Goal: Task Accomplishment & Management: Manage account settings

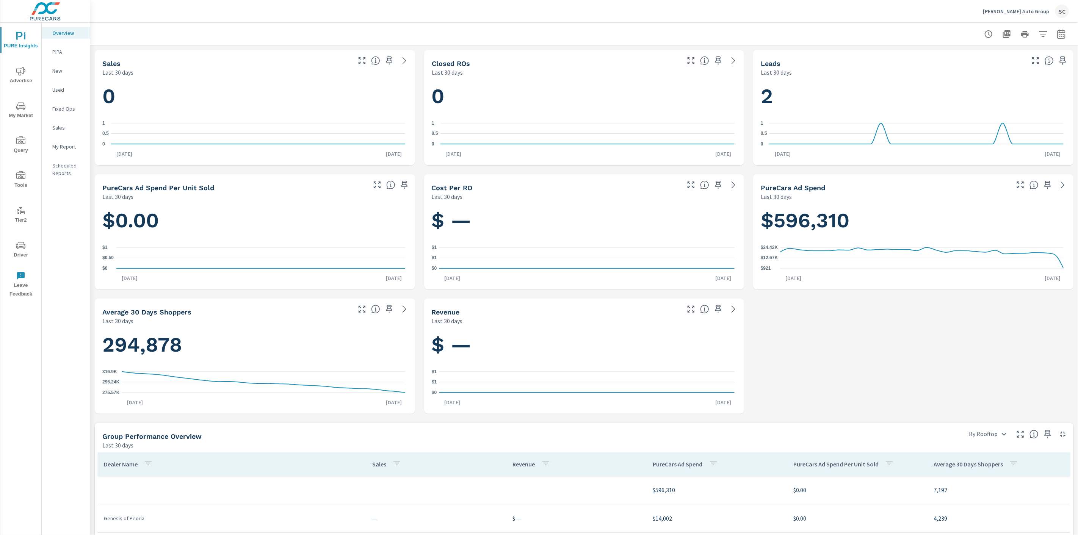
click at [1064, 10] on div "SC" at bounding box center [1062, 12] width 14 height 14
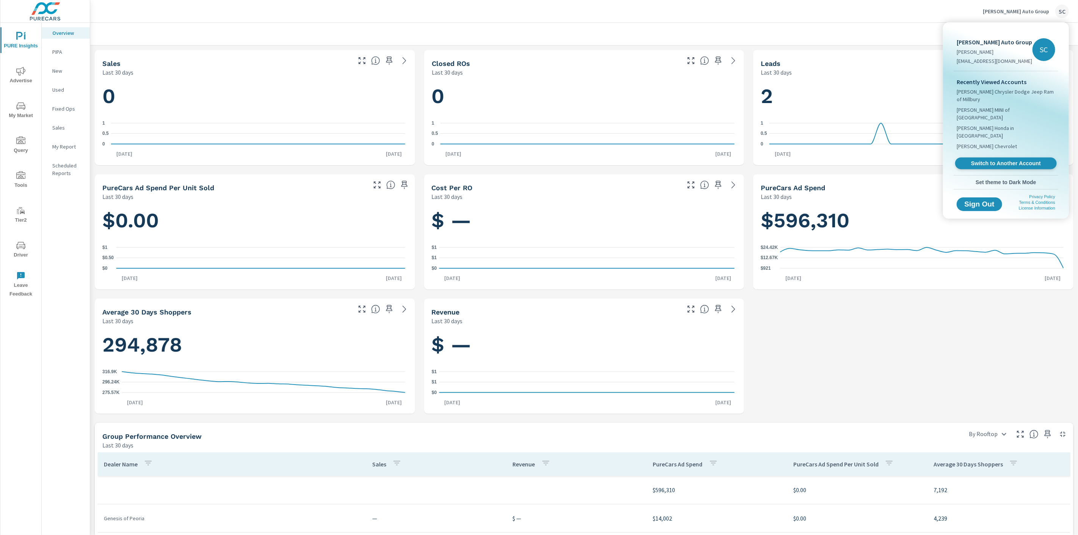
click at [1027, 160] on span "Switch to Another Account" at bounding box center [1005, 163] width 93 height 7
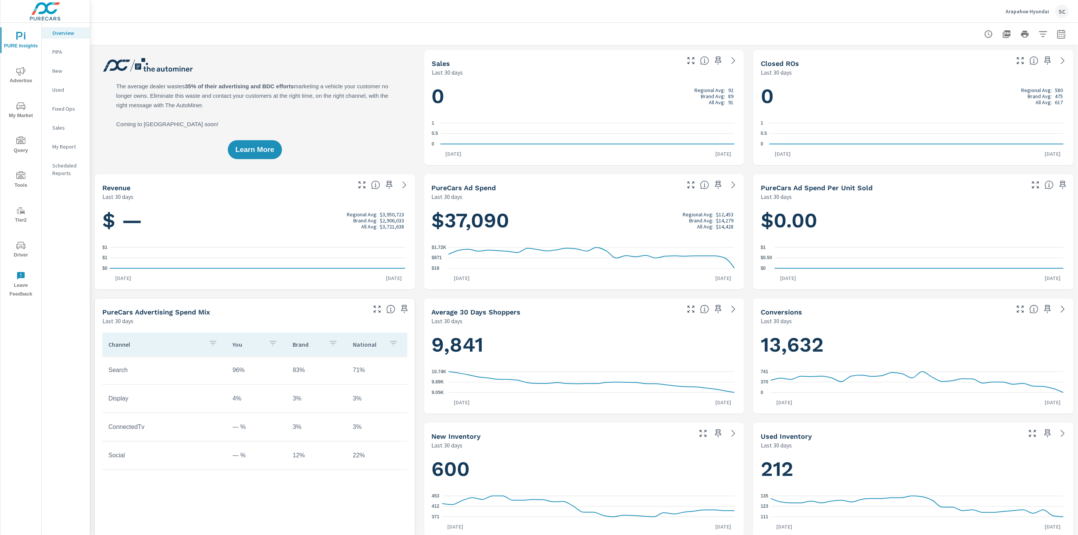
click at [23, 249] on icon "nav menu" at bounding box center [20, 245] width 9 height 7
